Goal: Transaction & Acquisition: Purchase product/service

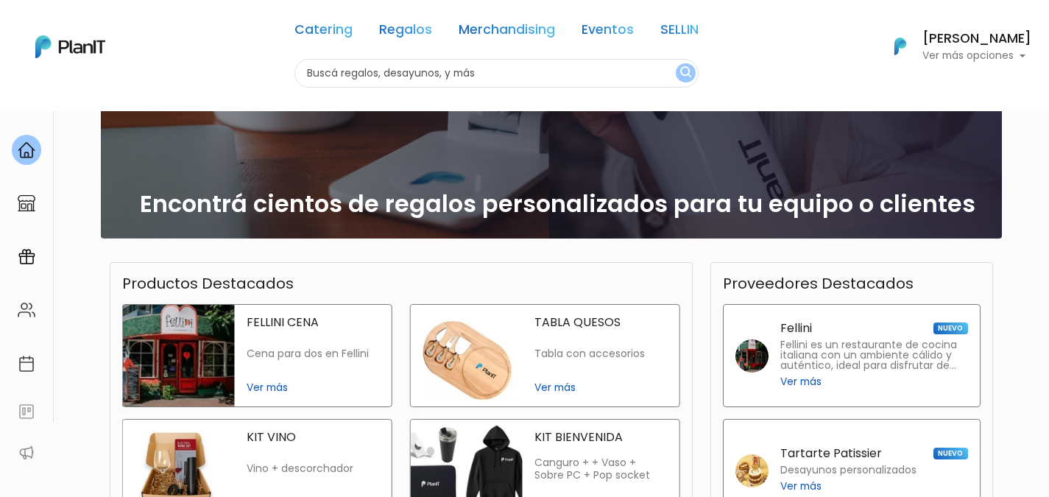
scroll to position [353, 0]
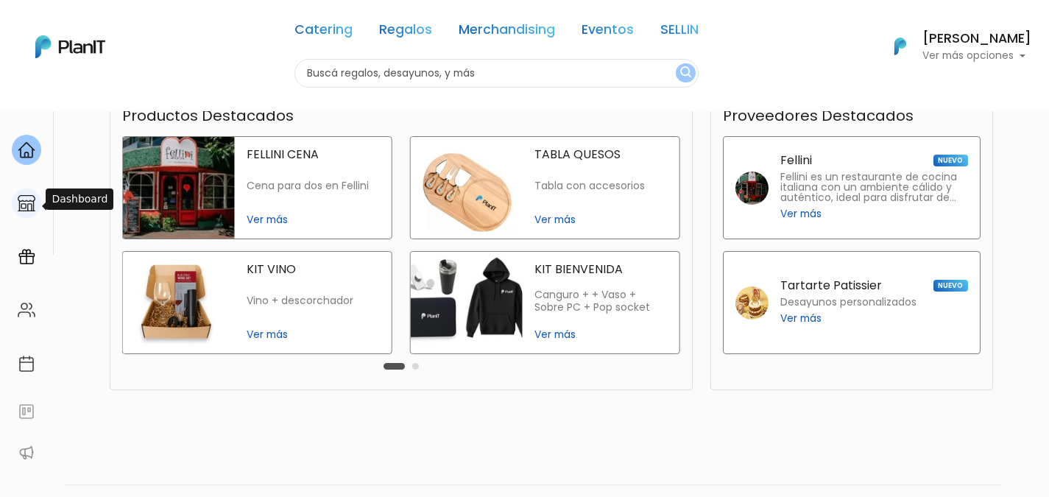
click at [26, 215] on div at bounding box center [26, 203] width 29 height 30
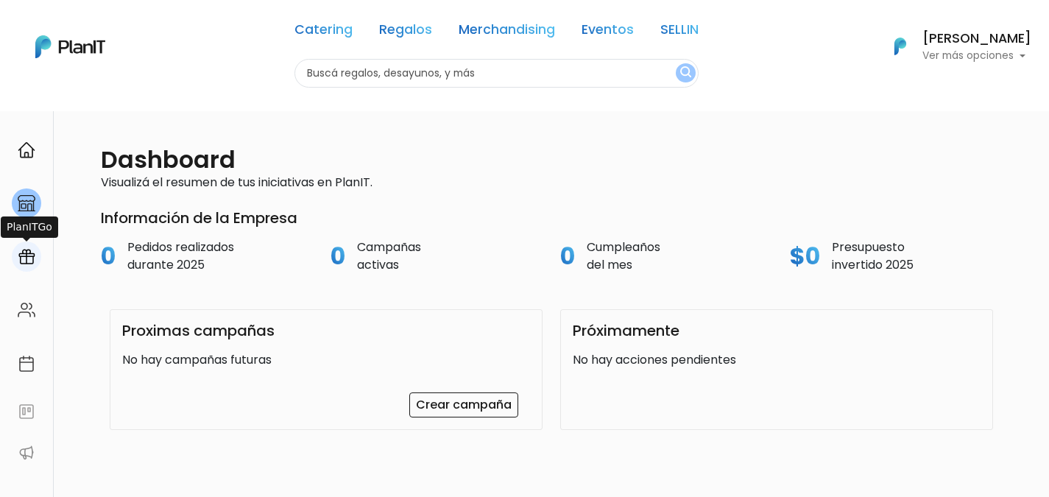
click at [27, 256] on img at bounding box center [27, 257] width 18 height 18
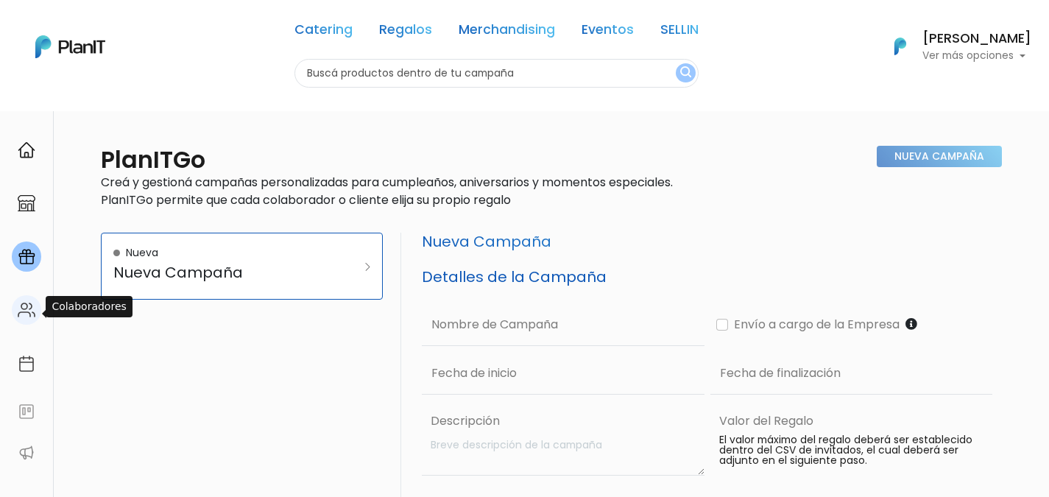
click at [24, 306] on img at bounding box center [27, 310] width 18 height 18
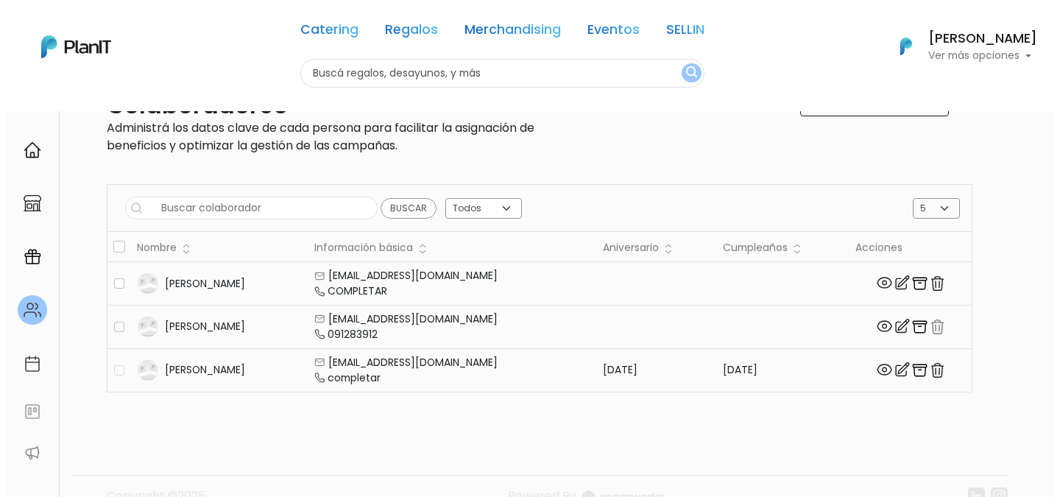
scroll to position [59, 0]
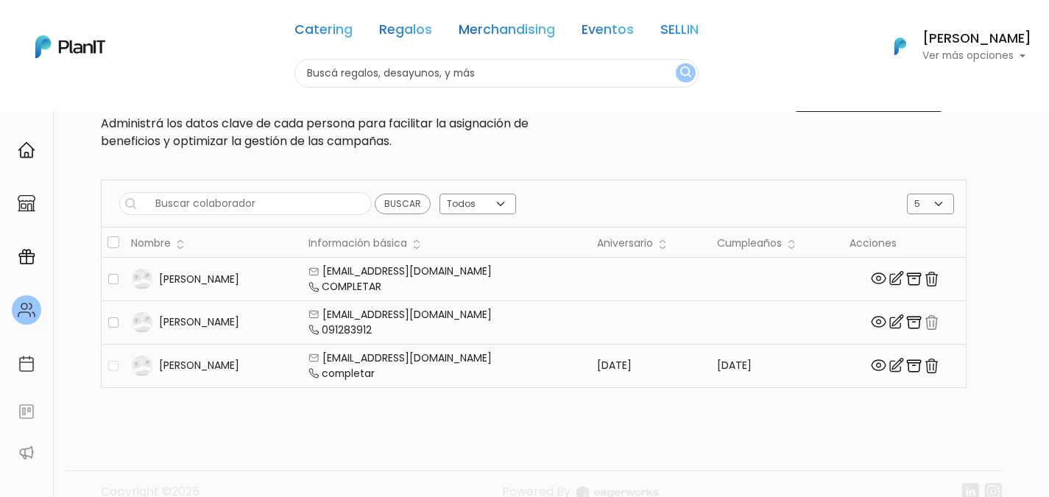
click at [922, 276] on img "button" at bounding box center [931, 279] width 18 height 18
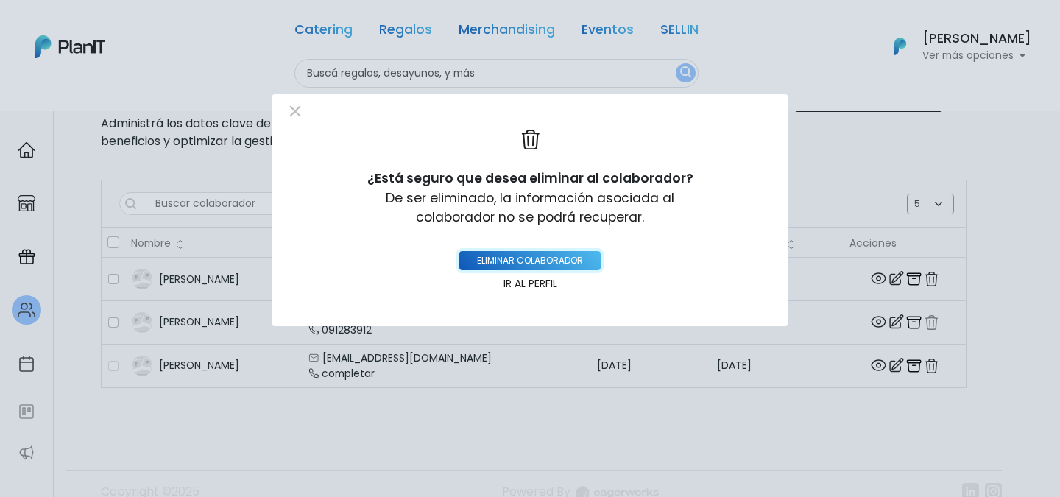
click at [578, 263] on button "eliminar colaborador" at bounding box center [529, 260] width 141 height 19
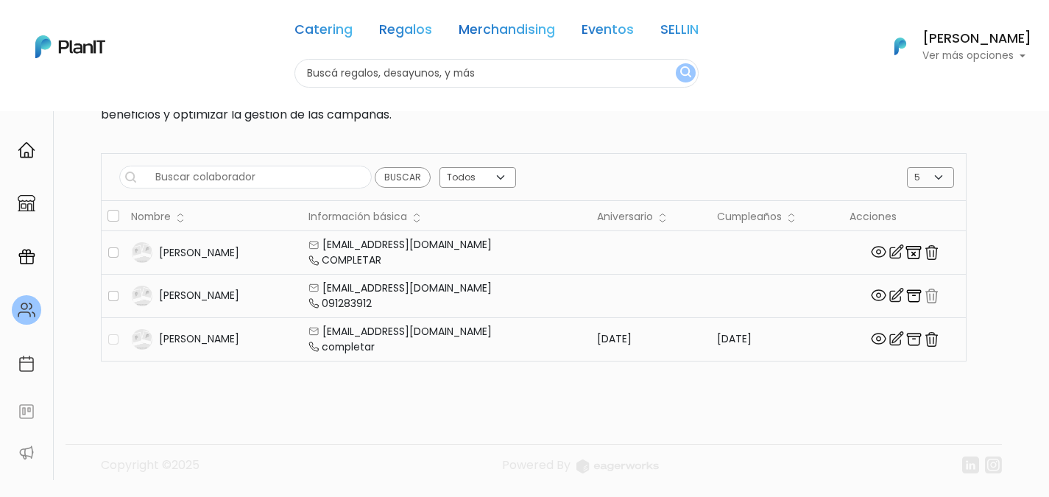
scroll to position [138, 0]
drag, startPoint x: 246, startPoint y: 289, endPoint x: 143, endPoint y: 286, distance: 103.1
click at [143, 286] on div "Gabriela rosselli" at bounding box center [214, 296] width 166 height 22
copy div "[PERSON_NAME]"
drag, startPoint x: 241, startPoint y: 237, endPoint x: 160, endPoint y: 239, distance: 81.0
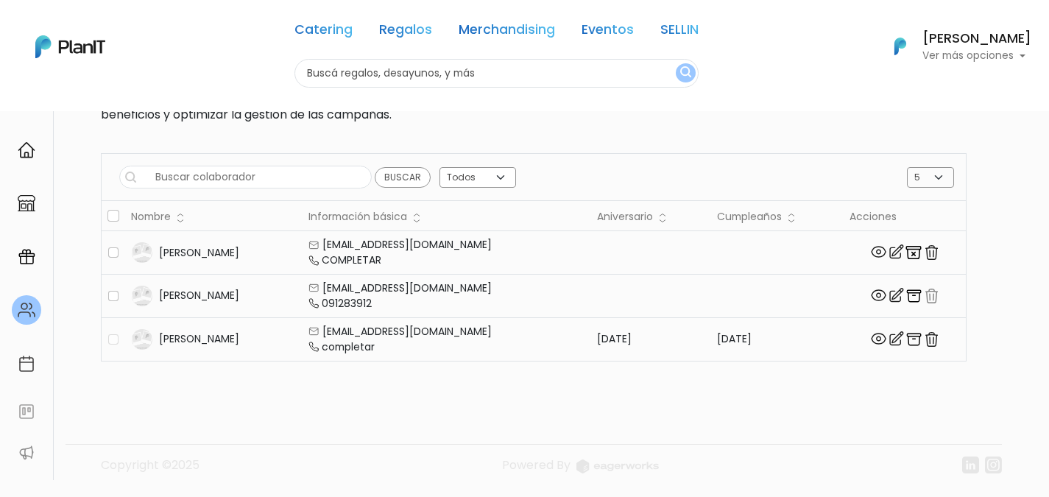
click at [160, 241] on div "[PERSON_NAME]" at bounding box center [214, 252] width 166 height 22
copy div "[PERSON_NAME]"
click at [32, 420] on img at bounding box center [27, 412] width 18 height 18
click at [27, 152] on img at bounding box center [27, 150] width 18 height 18
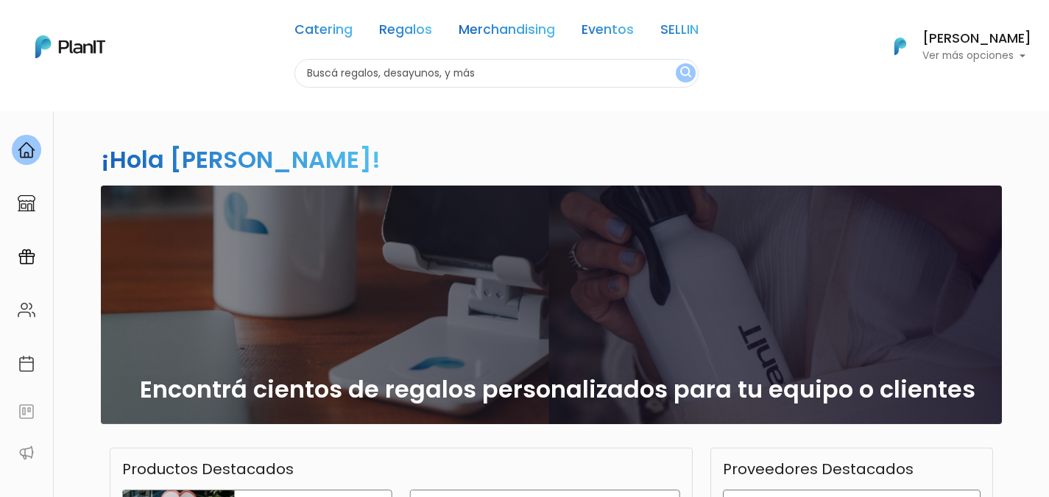
click at [985, 59] on p "Ver más opciones" at bounding box center [976, 56] width 109 height 10
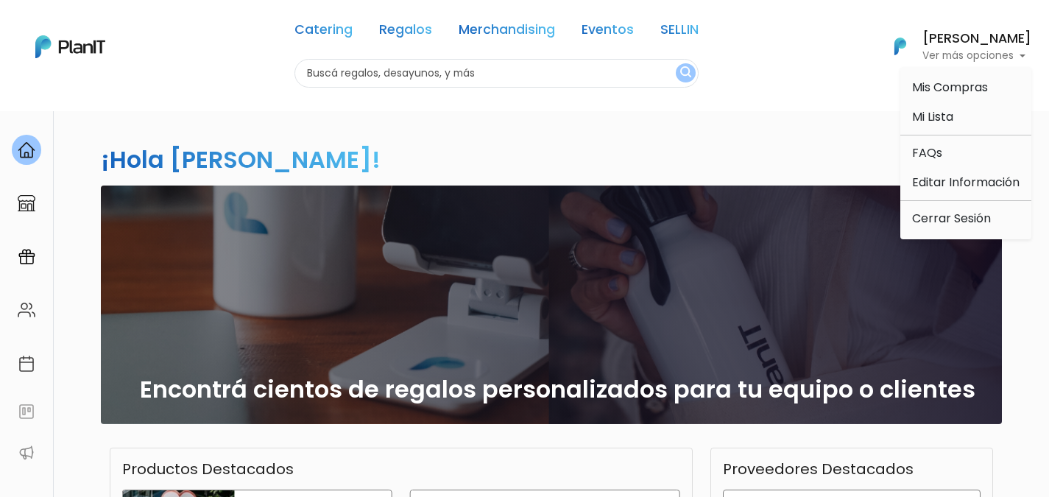
click at [770, 139] on div "¡Hola [PERSON_NAME]! slide 1 of 1 Encontrá cientos de regalos personalizados pa…" at bounding box center [525, 432] width 972 height 645
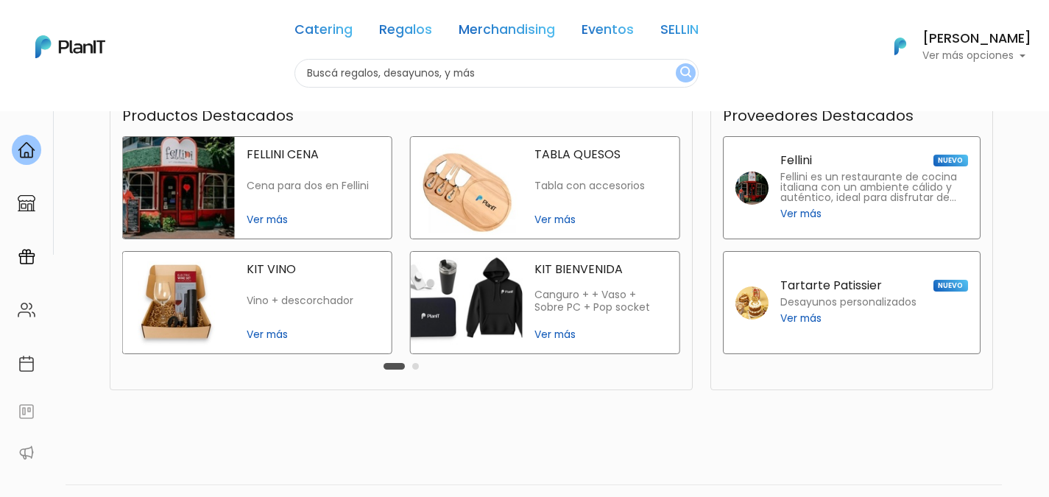
scroll to position [394, 0]
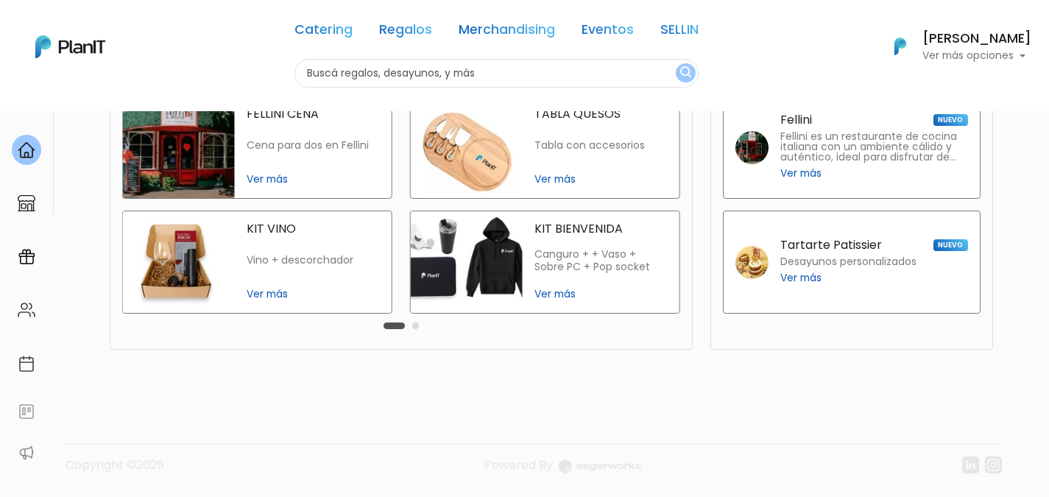
click at [509, 44] on div "Catering Regalos Merchandising Eventos SELLIN" at bounding box center [496, 32] width 404 height 53
click at [520, 27] on link "Merchandising" at bounding box center [507, 33] width 96 height 18
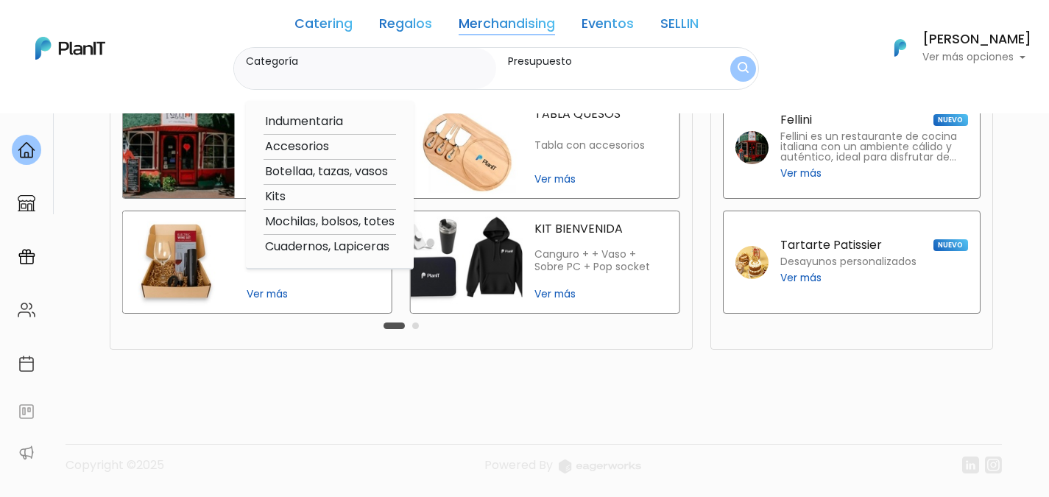
click at [331, 121] on option "Indumentaria" at bounding box center [330, 122] width 133 height 18
type input "Indumentaria"
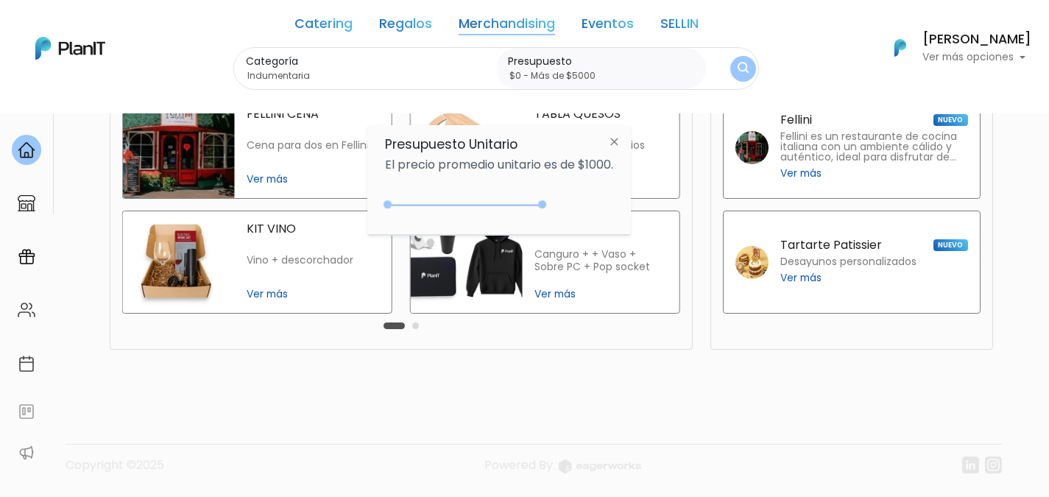
type input "$0 - Más de $5000"
drag, startPoint x: 417, startPoint y: 205, endPoint x: 607, endPoint y: 183, distance: 191.1
click at [607, 183] on div "Presupuesto Unitario El precio promedio unitario es de $1000. +$5000 $0 0 : 500…" at bounding box center [499, 180] width 264 height 110
click at [741, 73] on img "submit" at bounding box center [743, 69] width 11 height 14
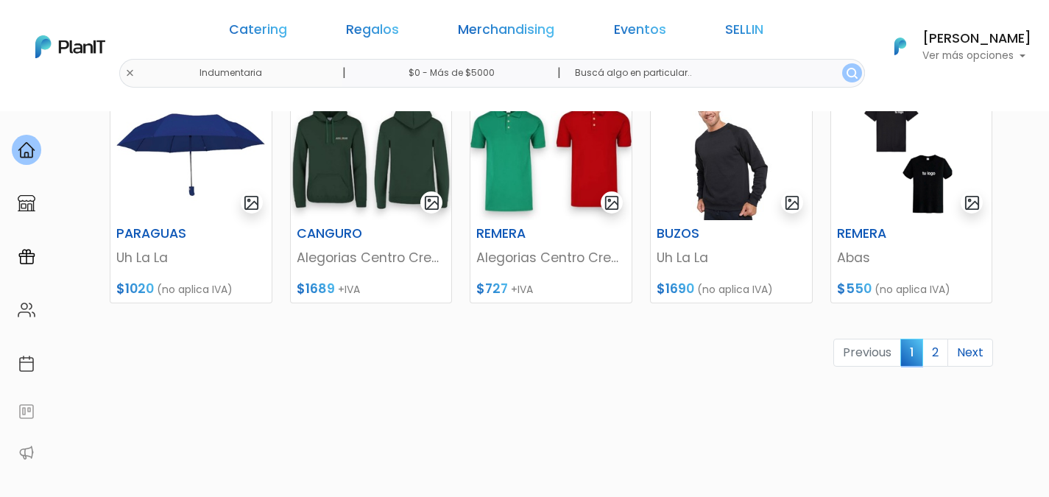
scroll to position [707, 0]
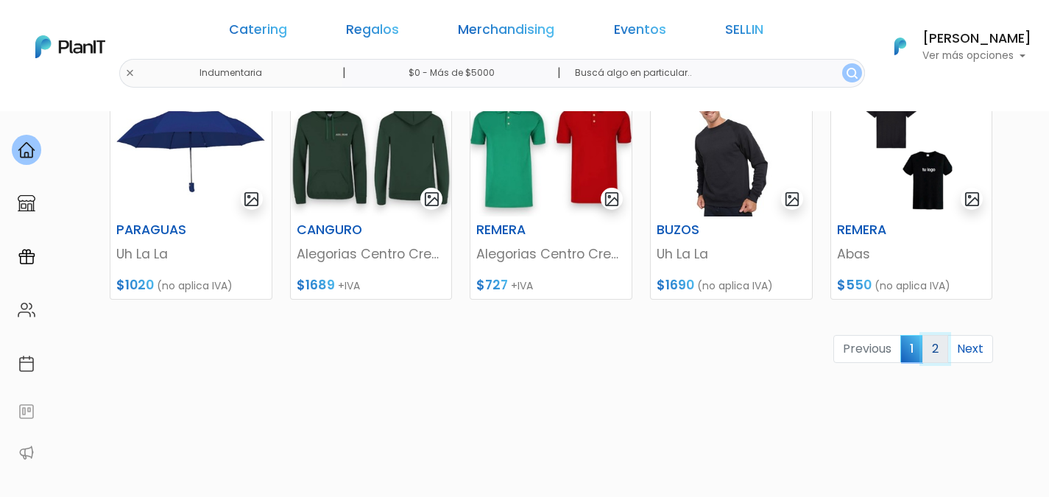
click at [928, 352] on link "2" at bounding box center [935, 349] width 26 height 28
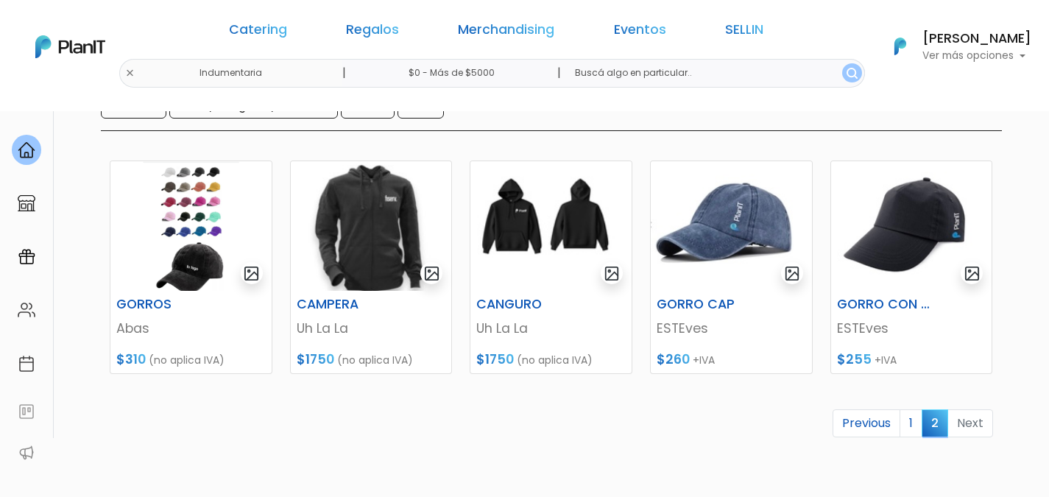
scroll to position [176, 0]
